Goal: Find specific page/section: Find specific page/section

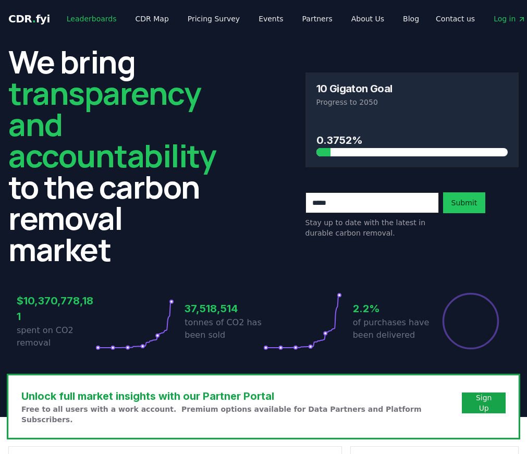
click at [95, 19] on link "Leaderboards" at bounding box center [91, 18] width 67 height 19
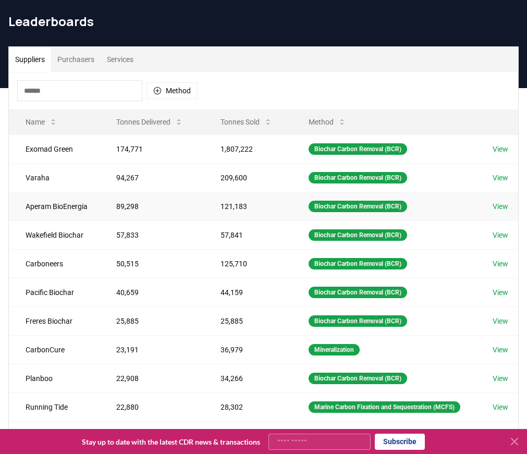
scroll to position [34, 0]
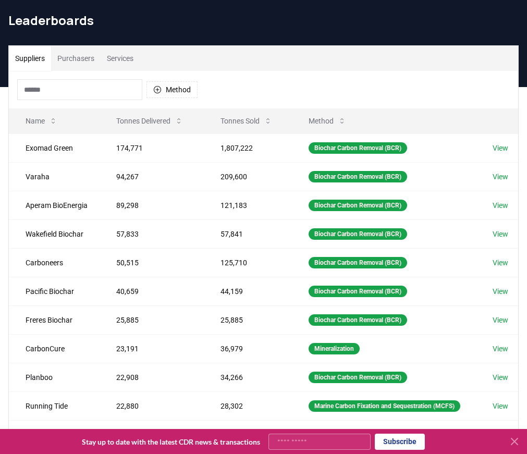
click at [63, 89] on input at bounding box center [79, 89] width 125 height 21
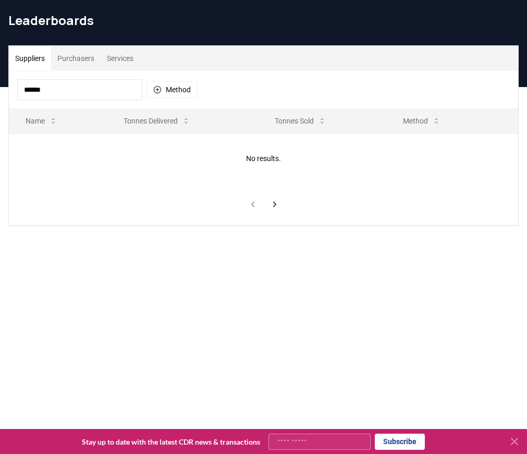
type input "*******"
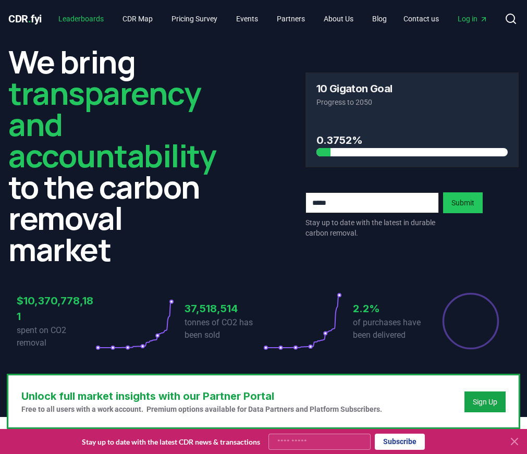
click at [84, 17] on link "Leaderboards" at bounding box center [81, 18] width 62 height 19
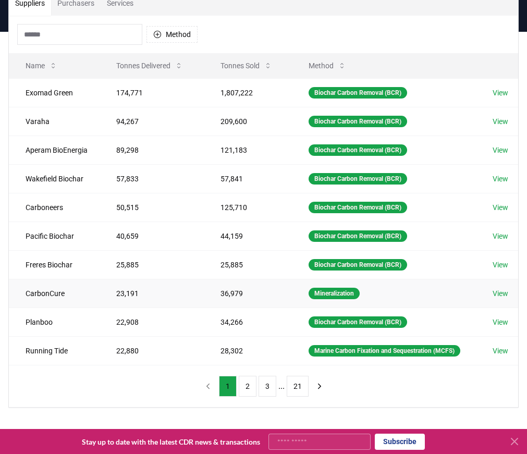
scroll to position [90, 0]
